Goal: Task Accomplishment & Management: Complete application form

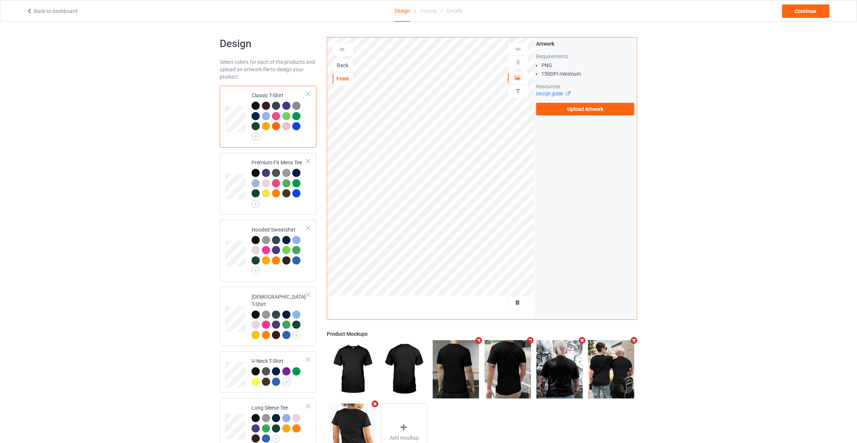
click at [340, 65] on div "Back" at bounding box center [343, 65] width 20 height 7
click at [592, 103] on label "Upload Artwork" at bounding box center [585, 109] width 98 height 13
click at [0, 0] on input "Upload Artwork" at bounding box center [0, 0] width 0 height 0
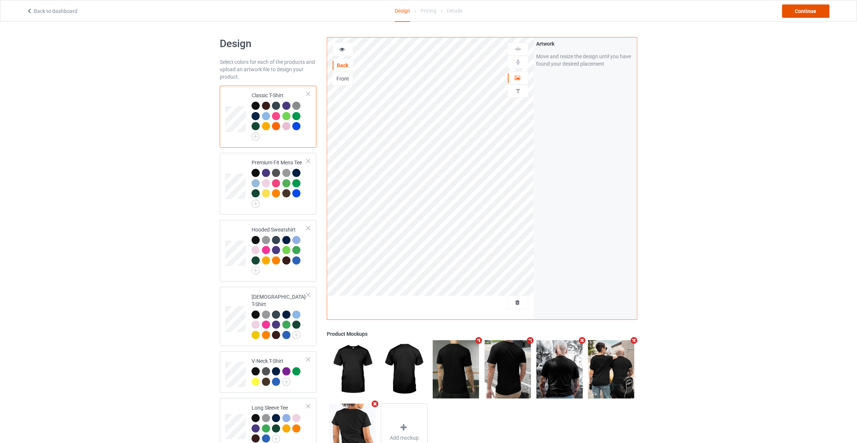
click at [801, 11] on div "Continue" at bounding box center [805, 10] width 47 height 13
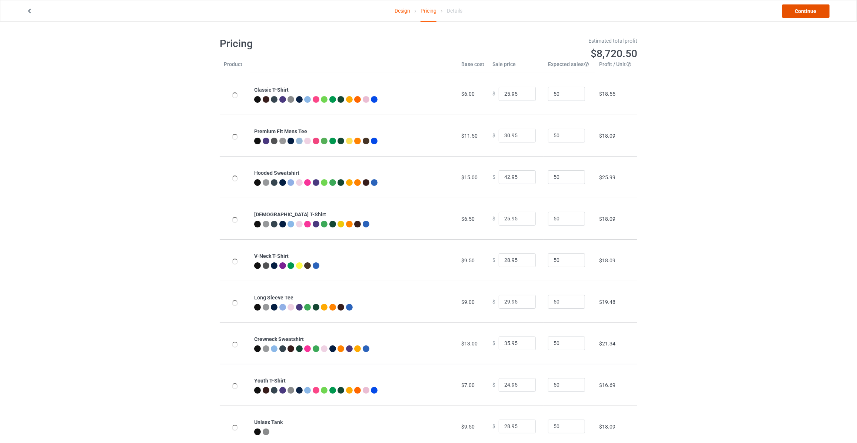
click at [801, 11] on link "Continue" at bounding box center [805, 10] width 47 height 13
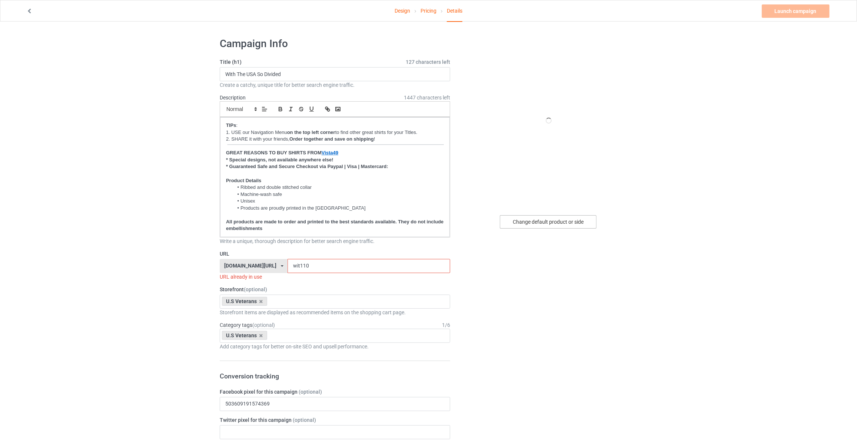
click at [555, 221] on div "Change default product or side" at bounding box center [548, 221] width 97 height 13
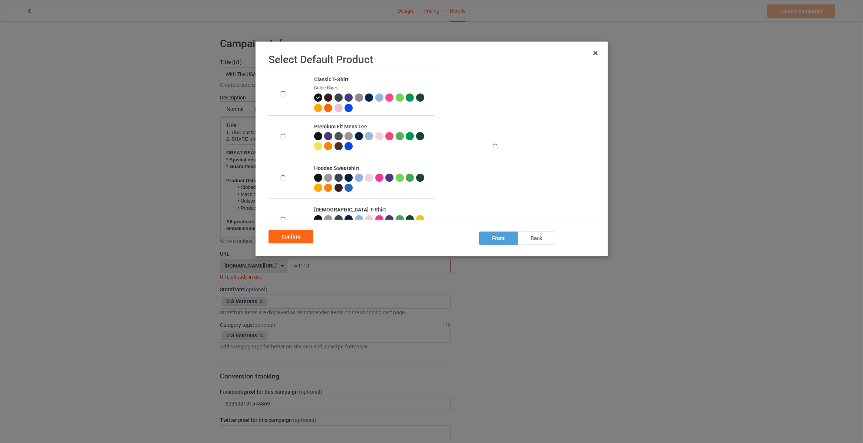
click at [529, 242] on div "back" at bounding box center [535, 237] width 37 height 13
click at [291, 242] on div "Confirm" at bounding box center [290, 236] width 45 height 13
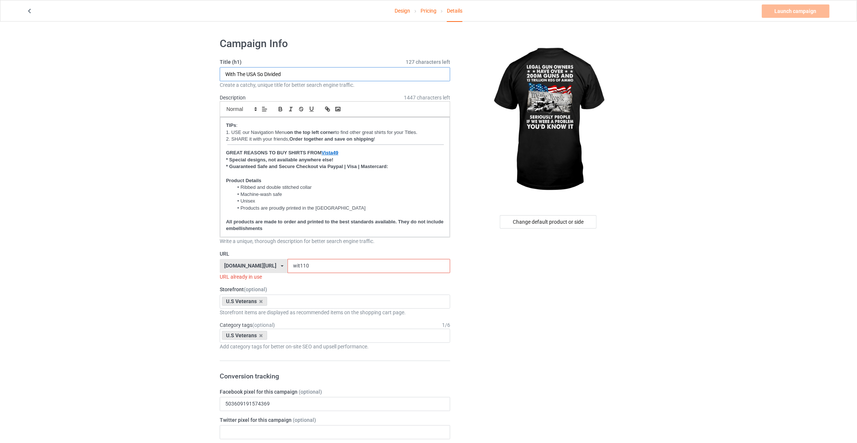
click at [306, 71] on input "With The USA So Divided" at bounding box center [335, 74] width 231 height 14
type input "L"
type input "Legal Gun Owners Have Over 200M Guns"
drag, startPoint x: 309, startPoint y: 263, endPoint x: 51, endPoint y: 237, distance: 259.7
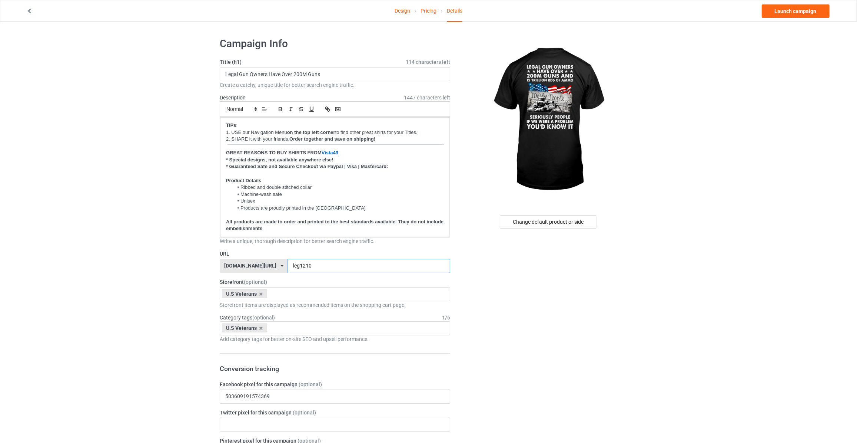
click at [288, 265] on input "leg1210" at bounding box center [369, 266] width 162 height 14
click at [308, 263] on input "legm210" at bounding box center [369, 266] width 162 height 14
type input "legm210"
click at [797, 14] on link "Launch campaign" at bounding box center [796, 10] width 68 height 13
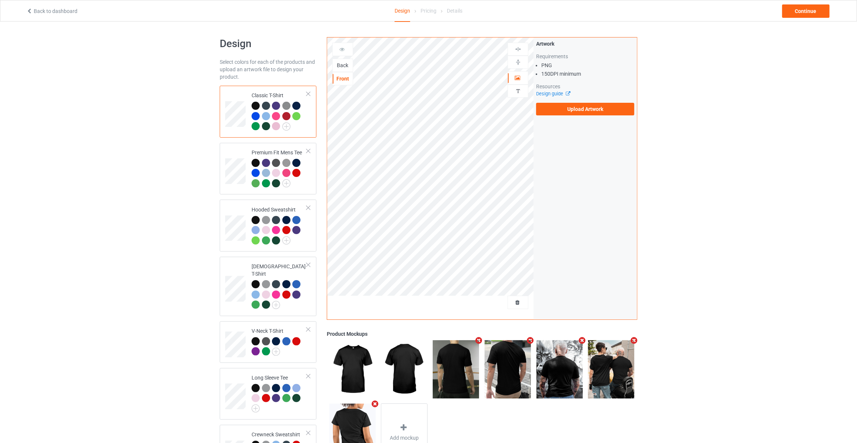
click at [341, 64] on div "Back" at bounding box center [343, 65] width 20 height 7
click at [586, 110] on label "Upload Artwork" at bounding box center [585, 109] width 98 height 13
click at [0, 0] on input "Upload Artwork" at bounding box center [0, 0] width 0 height 0
click at [825, 18] on div "Back to dashboard Design Pricing Details Continue" at bounding box center [428, 10] width 815 height 21
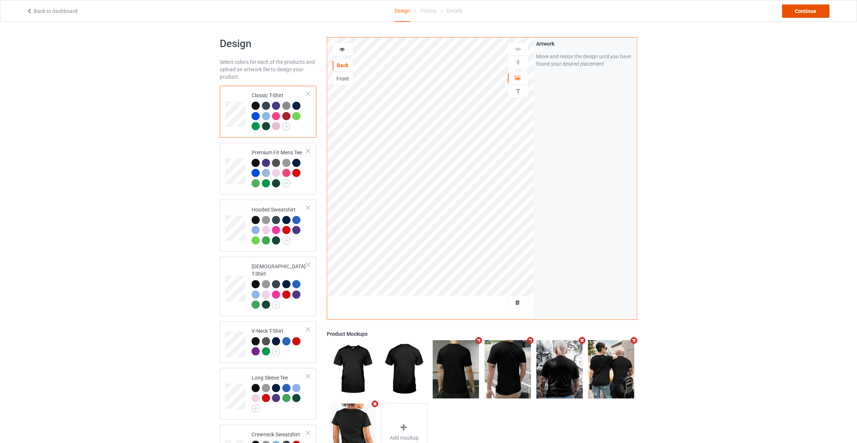
click at [823, 12] on div "Continue" at bounding box center [805, 10] width 47 height 13
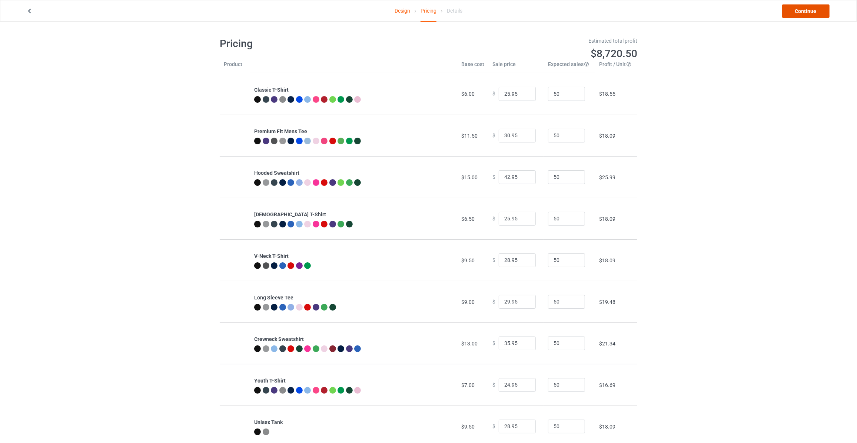
click at [803, 10] on link "Continue" at bounding box center [805, 10] width 47 height 13
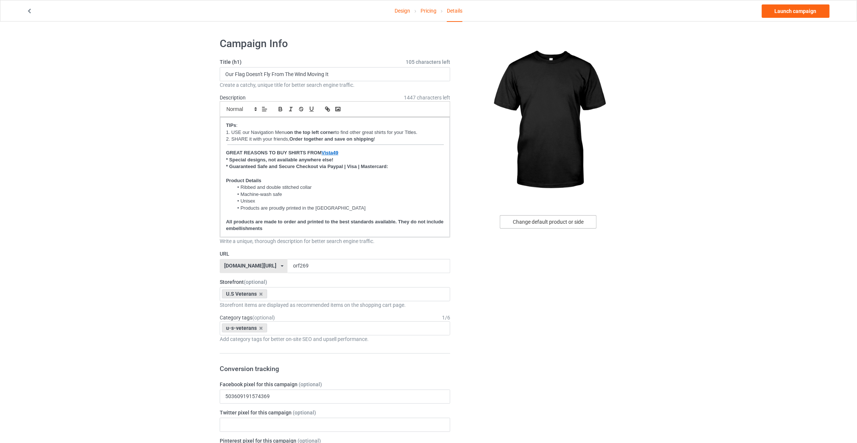
click at [543, 221] on div "Change default product or side" at bounding box center [548, 221] width 97 height 13
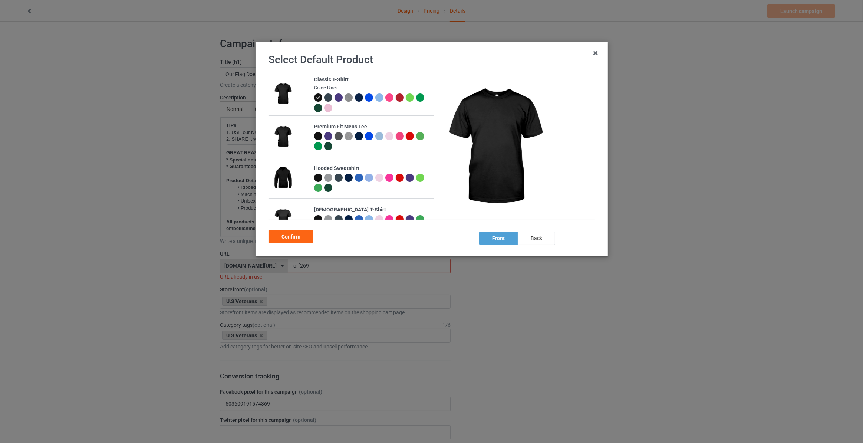
click at [537, 234] on div "back" at bounding box center [535, 237] width 37 height 13
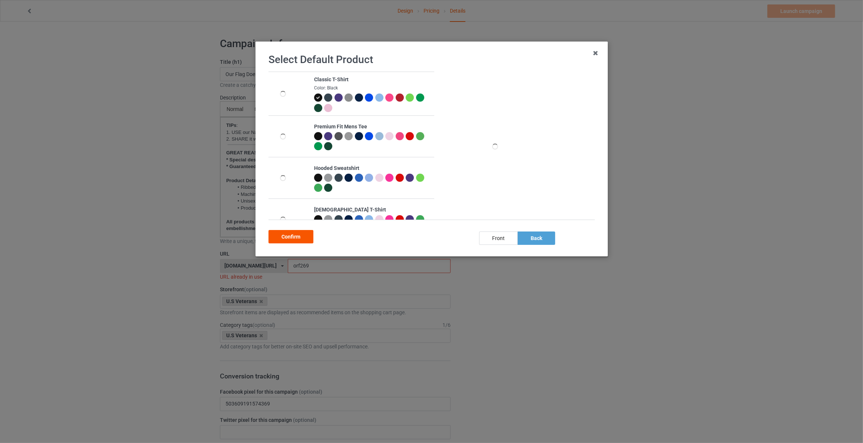
click at [285, 233] on div "Confirm" at bounding box center [290, 236] width 45 height 13
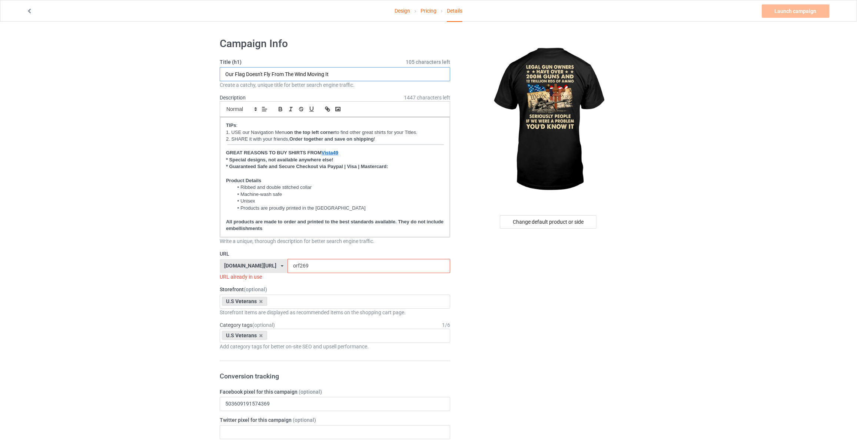
click at [371, 76] on input "Our Flag Doesn't Fly From The Wind Moving It" at bounding box center [335, 74] width 231 height 14
paste input "Legal Gun Owners Have Over 200M Guns"
type input "Legal Gun Owners Have Over 200M Guns"
drag, startPoint x: 301, startPoint y: 268, endPoint x: 75, endPoint y: 234, distance: 228.4
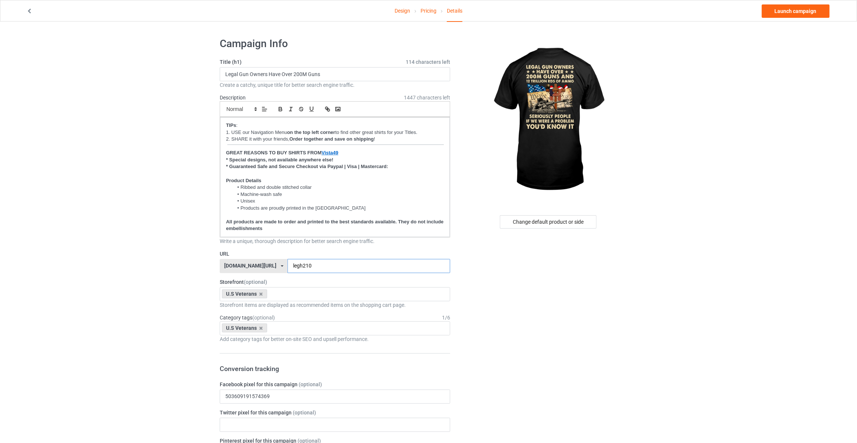
type input "legh210"
click at [800, 13] on link "Launch campaign" at bounding box center [796, 10] width 68 height 13
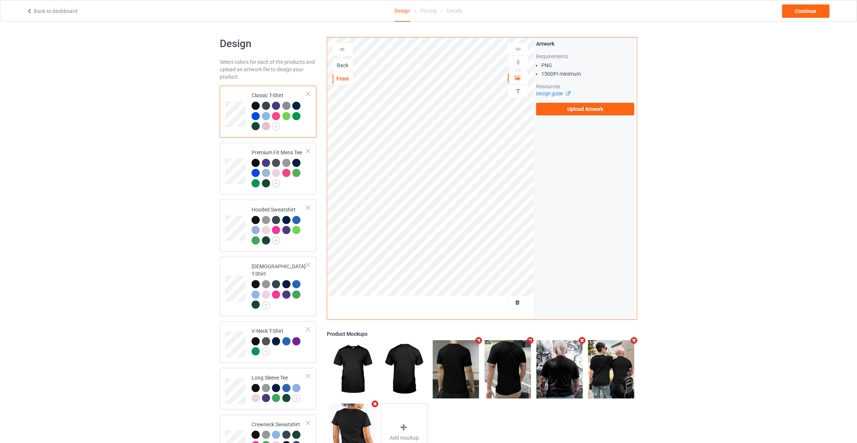
click at [341, 62] on div "Back" at bounding box center [343, 65] width 20 height 7
click at [552, 107] on label "Upload Artwork" at bounding box center [585, 109] width 98 height 13
click at [0, 0] on input "Upload Artwork" at bounding box center [0, 0] width 0 height 0
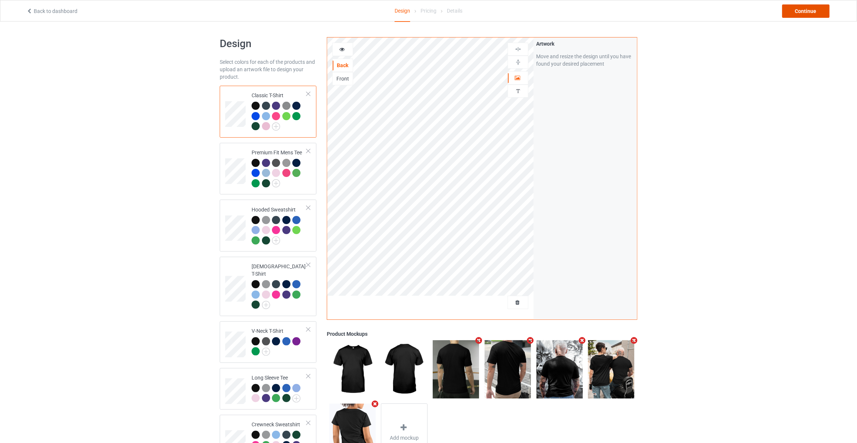
click at [802, 12] on div "Continue" at bounding box center [805, 10] width 47 height 13
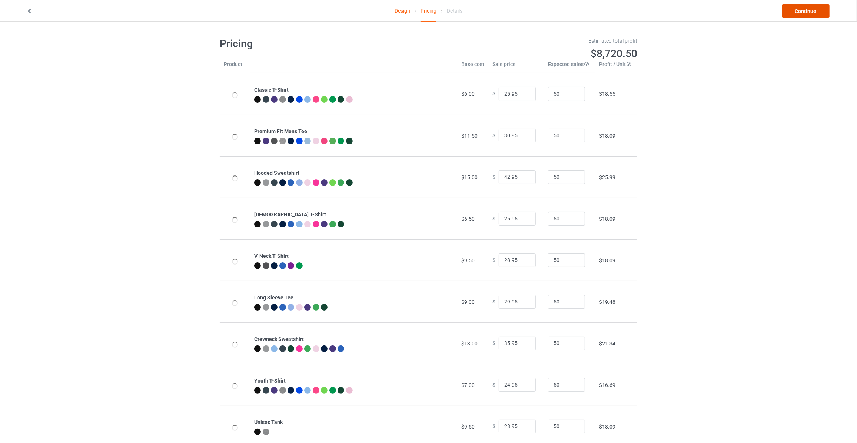
click at [802, 12] on link "Continue" at bounding box center [805, 10] width 47 height 13
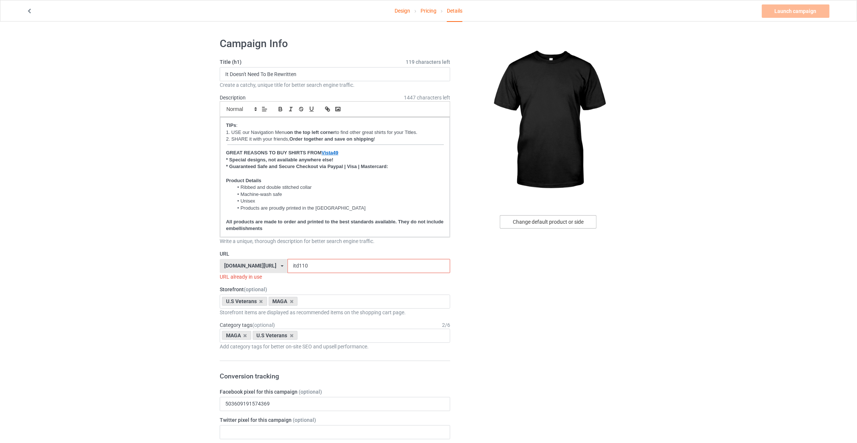
click at [559, 221] on div "Change default product or side" at bounding box center [548, 221] width 97 height 13
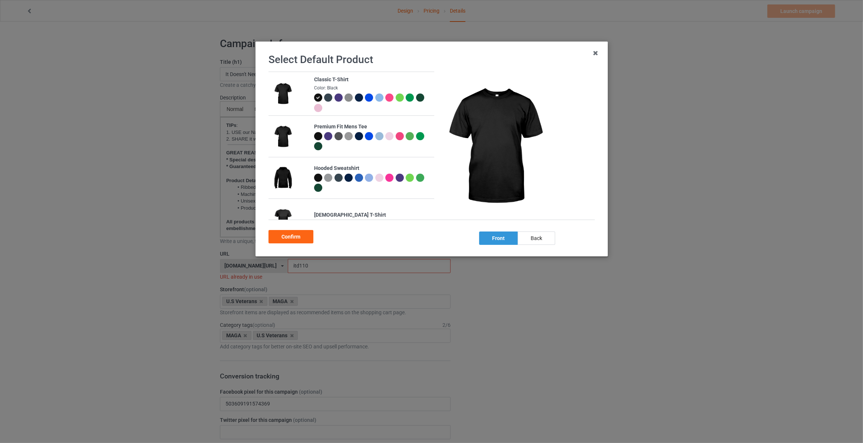
click at [530, 241] on div "back" at bounding box center [535, 237] width 37 height 13
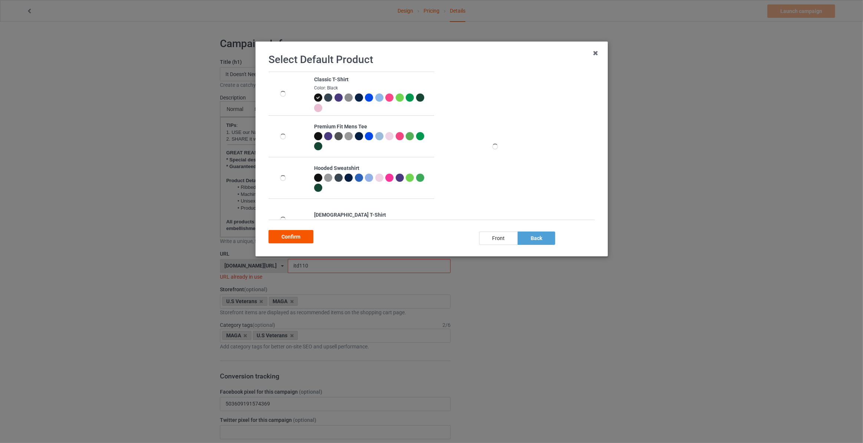
click at [302, 235] on div "Confirm" at bounding box center [290, 236] width 45 height 13
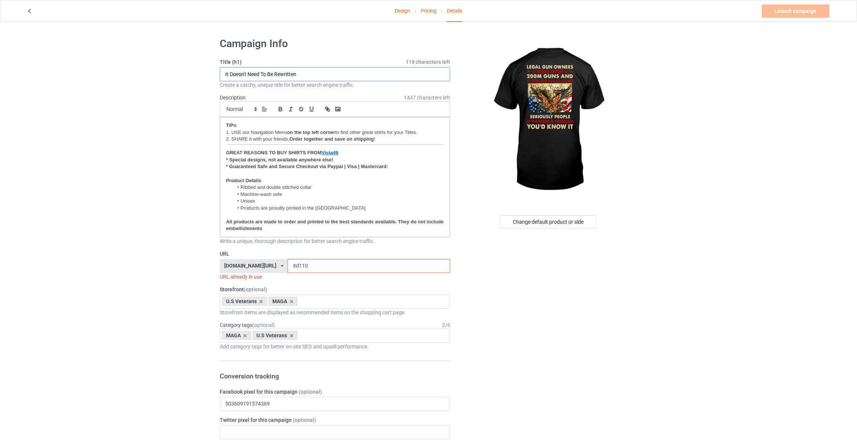
click at [322, 74] on input "It Doesn't Need To Be Rewritten" at bounding box center [335, 74] width 231 height 14
paste input "Legal Gun Owners Have Over 200M Guns"
type input "Legal Gun Owners Have Over 200M Guns"
click at [559, 228] on div "Change default product or side" at bounding box center [548, 221] width 97 height 13
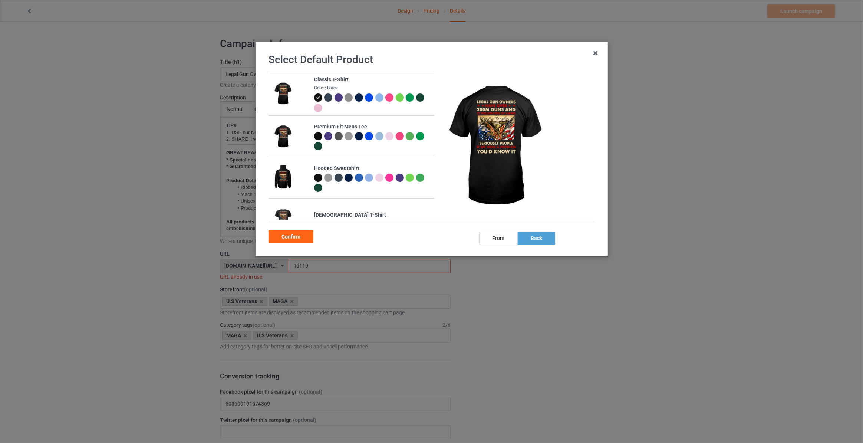
click at [357, 100] on div at bounding box center [358, 97] width 8 height 8
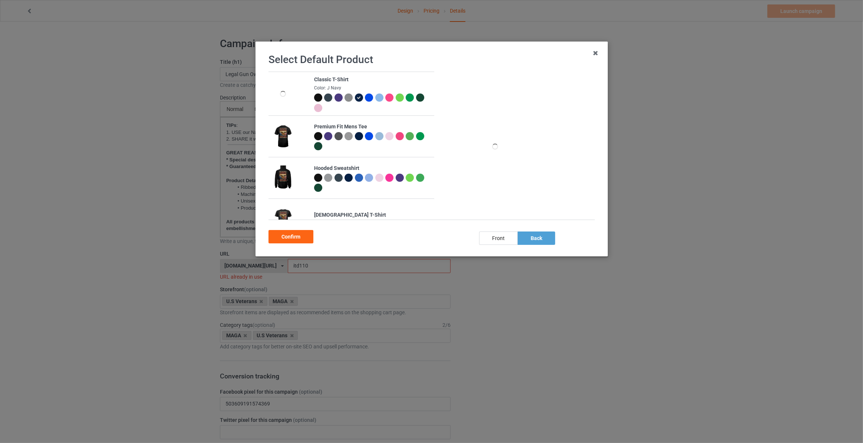
click at [288, 235] on div "Confirm" at bounding box center [290, 236] width 45 height 13
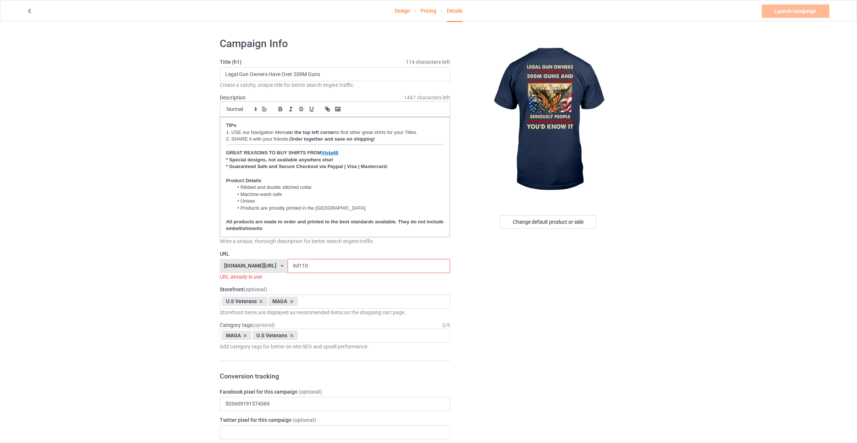
drag, startPoint x: 142, startPoint y: 246, endPoint x: 33, endPoint y: 230, distance: 109.8
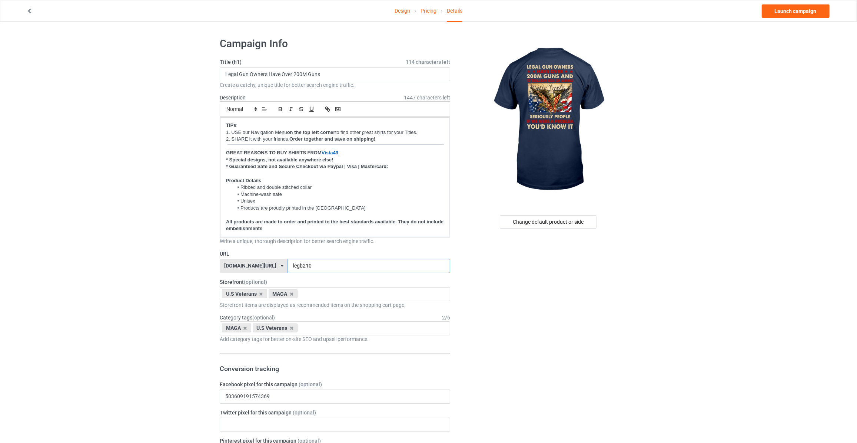
type input "legb210"
drag, startPoint x: 688, startPoint y: 75, endPoint x: 699, endPoint y: 67, distance: 13.5
click at [784, 14] on link "Launch campaign" at bounding box center [796, 10] width 68 height 13
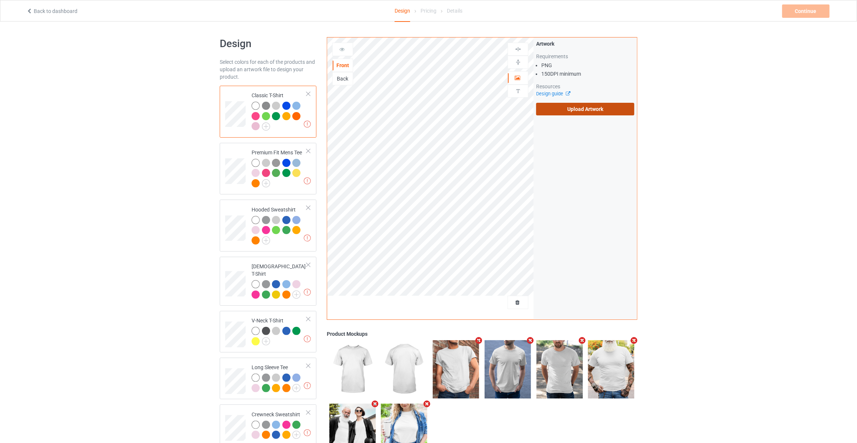
click at [585, 111] on label "Upload Artwork" at bounding box center [585, 109] width 98 height 13
click at [0, 0] on input "Upload Artwork" at bounding box center [0, 0] width 0 height 0
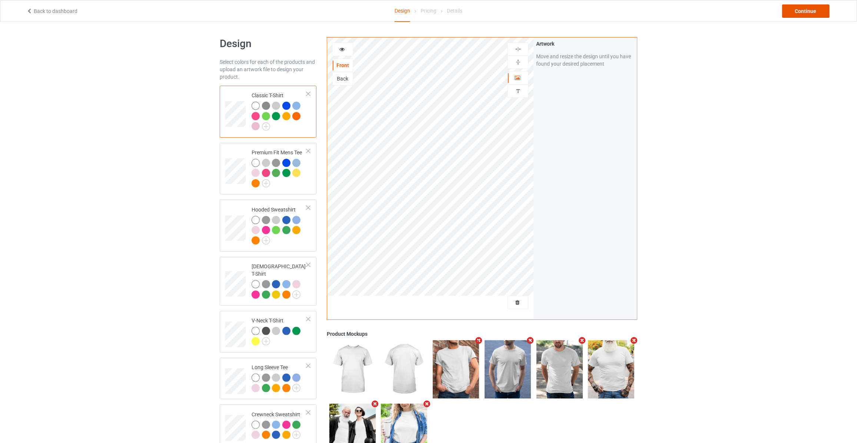
click at [809, 9] on div "Continue" at bounding box center [805, 10] width 47 height 13
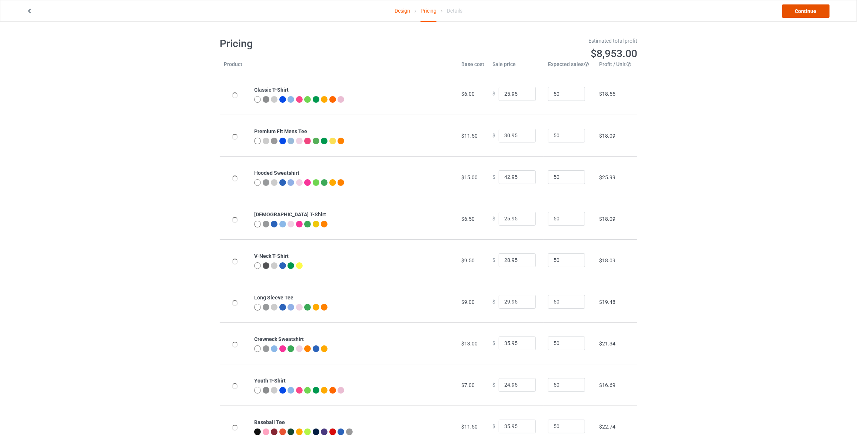
click at [809, 9] on link "Continue" at bounding box center [805, 10] width 47 height 13
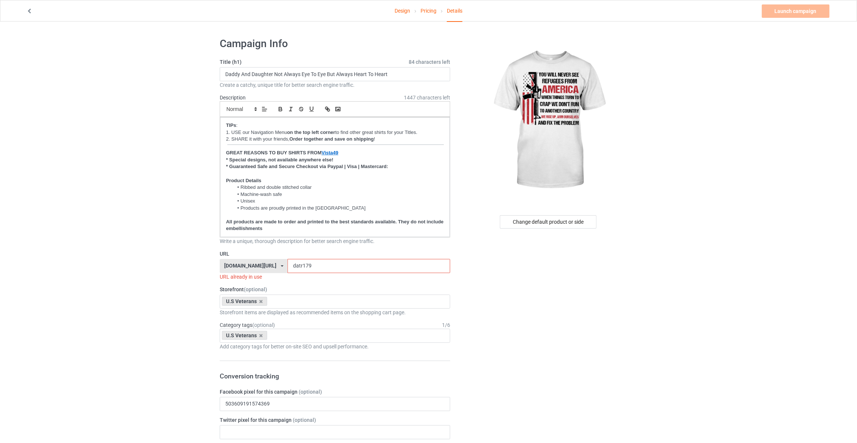
click at [308, 69] on input "Daddy And Daughter Not Always Eye To Eye But Always Heart To Heart" at bounding box center [335, 74] width 231 height 14
paste input "You Will Never See Refugees From America"
type input "You Will Never See Refugees From America"
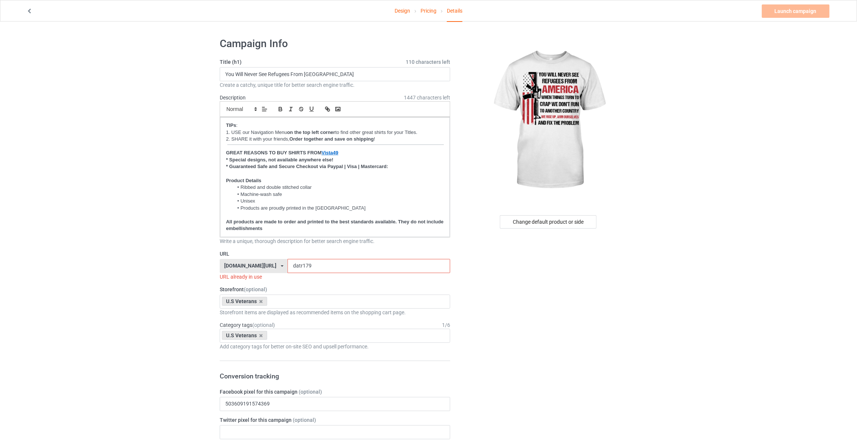
drag, startPoint x: 304, startPoint y: 268, endPoint x: 105, endPoint y: 244, distance: 200.4
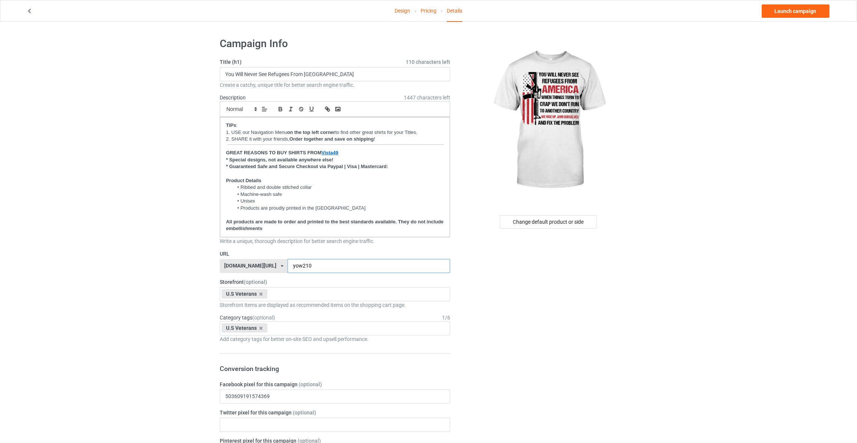
type input "yow210"
click at [283, 287] on div "U.S Veterans Horses Books MAGA Dogs Family God Mechanic Firefighter Veteran's D…" at bounding box center [335, 294] width 231 height 14
type input "maga"
click at [272, 303] on div "MAGA" at bounding box center [335, 308] width 230 height 14
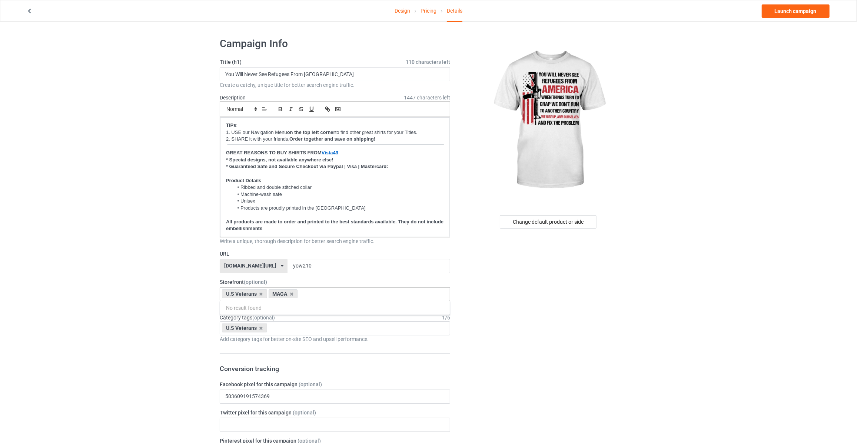
drag, startPoint x: 121, startPoint y: 317, endPoint x: 279, endPoint y: 327, distance: 157.8
click at [302, 330] on div "U.S Veterans Age > 1-19 > 1 Age > 1-12 Months > 1 Month Age > 1-12 Months Age >…" at bounding box center [335, 328] width 231 height 14
type input "maga"
click at [272, 344] on div "MAGA" at bounding box center [335, 342] width 230 height 14
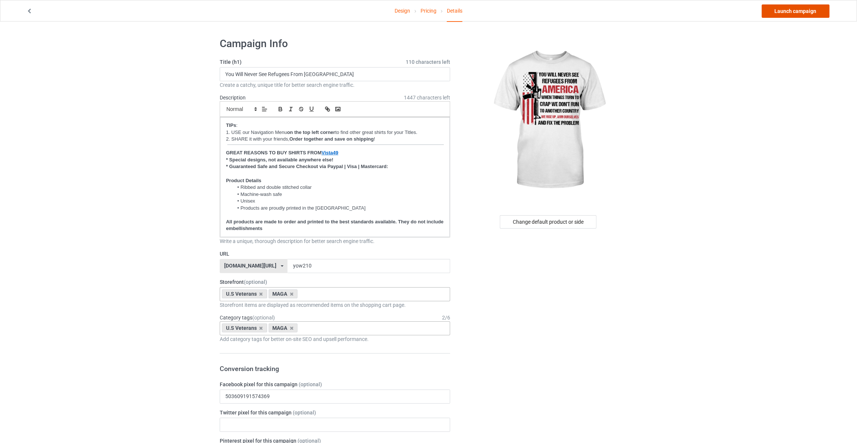
click at [798, 7] on link "Launch campaign" at bounding box center [796, 10] width 68 height 13
